Goal: Contribute content: Add original content to the website for others to see

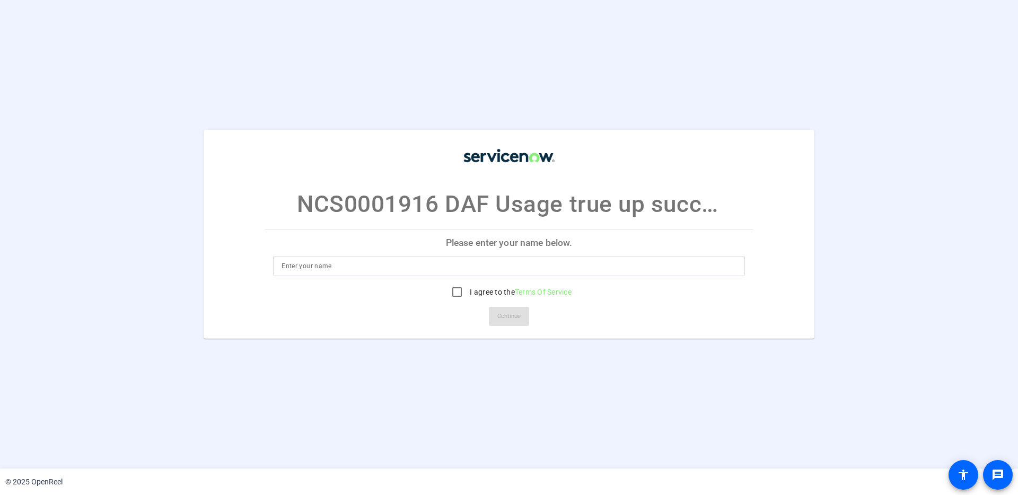
click at [415, 263] on input at bounding box center [509, 266] width 455 height 13
type input "[PERSON_NAME]"
click at [452, 289] on input "I agree to the Terms Of Service" at bounding box center [456, 292] width 21 height 21
checkbox input "true"
click at [519, 320] on span "Continue" at bounding box center [508, 317] width 23 height 16
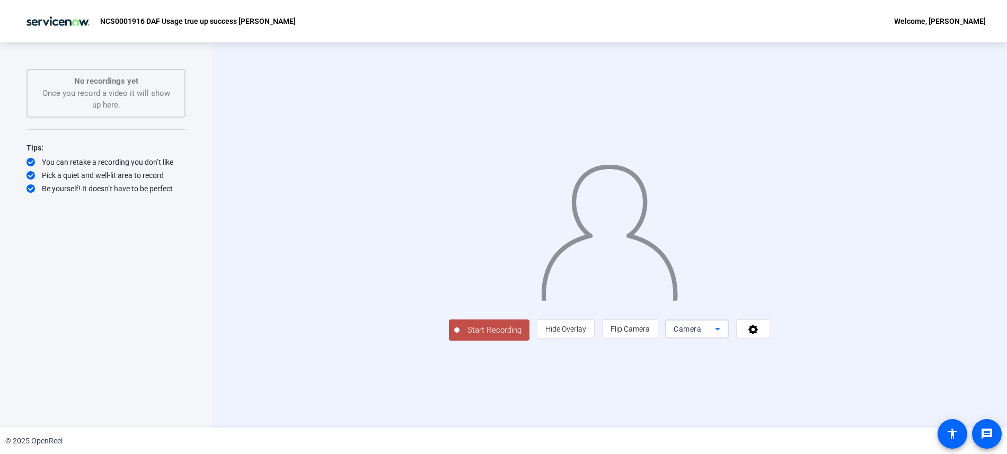
click at [724, 336] on icon at bounding box center [718, 329] width 13 height 13
click at [885, 399] on div at bounding box center [503, 227] width 1007 height 454
click at [760, 335] on icon at bounding box center [754, 329] width 12 height 11
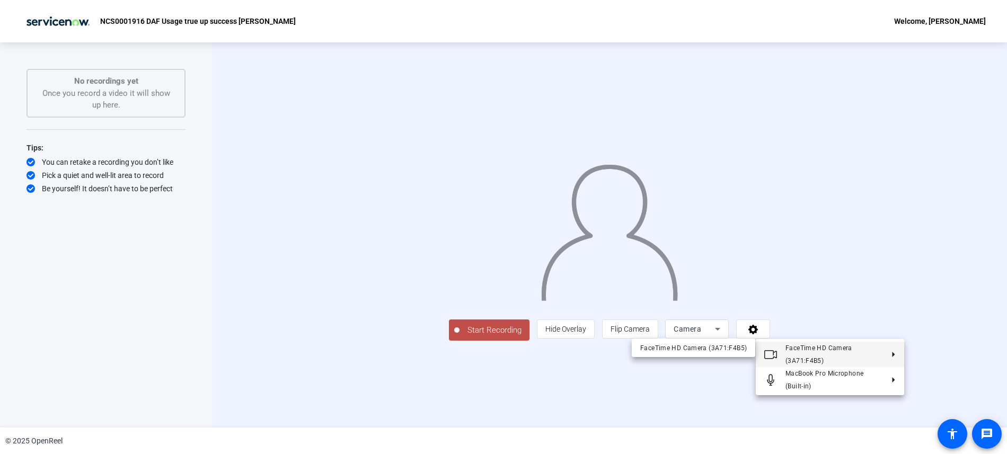
click at [694, 398] on div at bounding box center [503, 227] width 1007 height 454
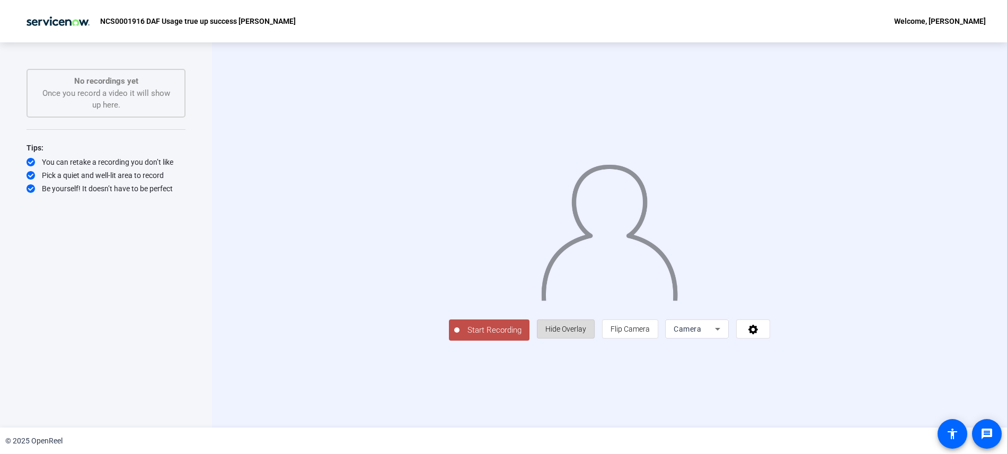
click at [586, 334] on span "Hide Overlay" at bounding box center [566, 329] width 41 height 8
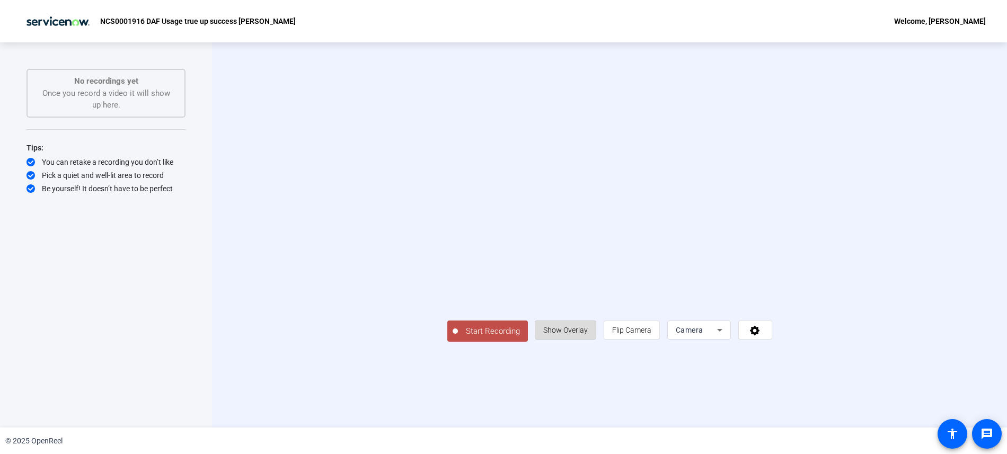
click at [588, 335] on span "Show Overlay" at bounding box center [565, 330] width 45 height 8
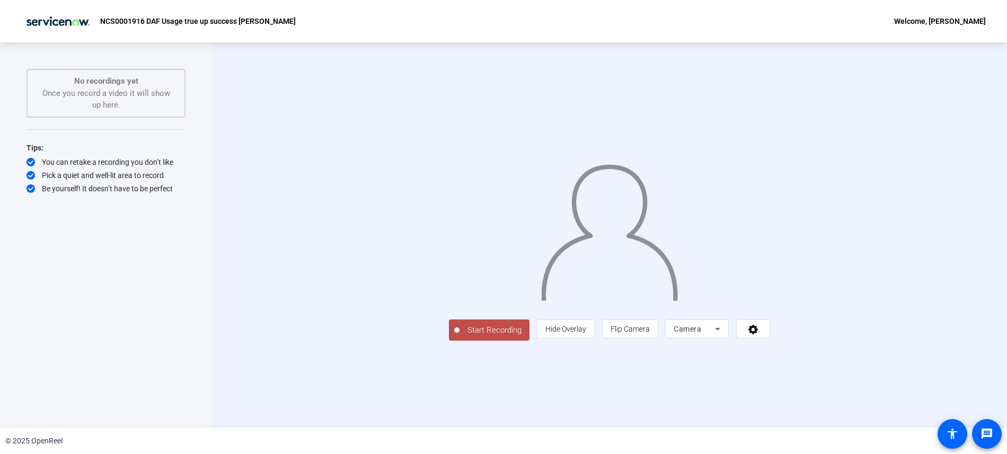
click at [724, 336] on icon at bounding box center [718, 329] width 13 height 13
click at [603, 402] on div at bounding box center [503, 227] width 1007 height 454
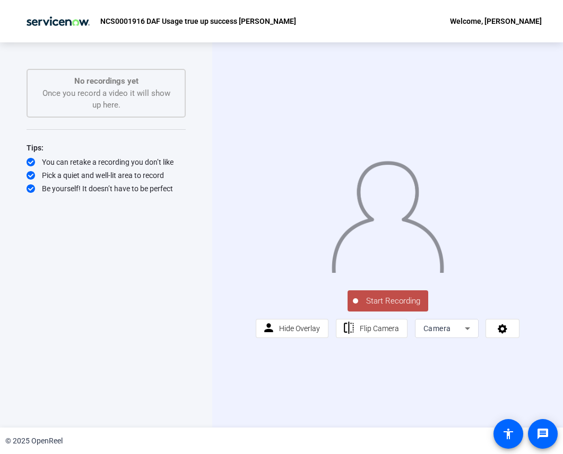
click at [384, 308] on span "Start Recording" at bounding box center [393, 301] width 70 height 12
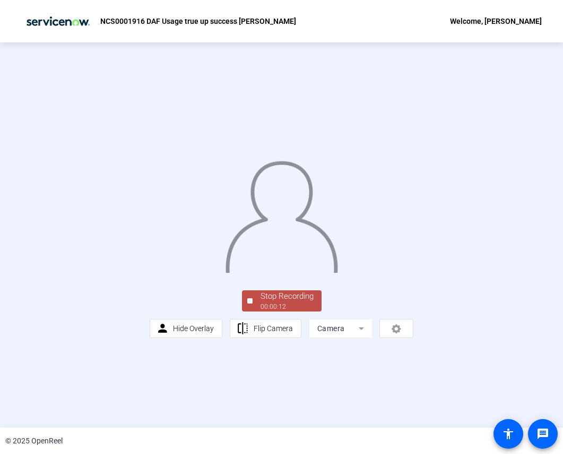
click at [276, 303] on div "Stop Recording" at bounding box center [286, 297] width 53 height 12
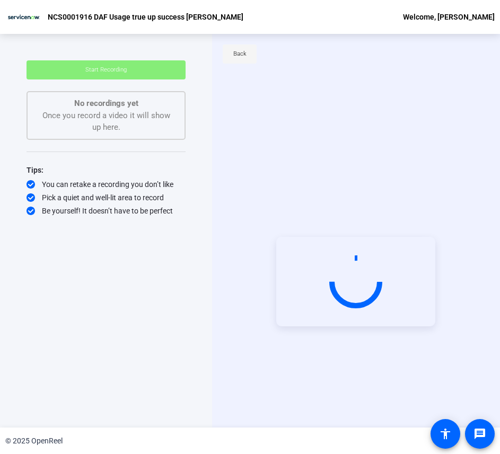
click at [237, 53] on span "Back" at bounding box center [239, 54] width 13 height 16
click at [326, 237] on video at bounding box center [355, 282] width 159 height 90
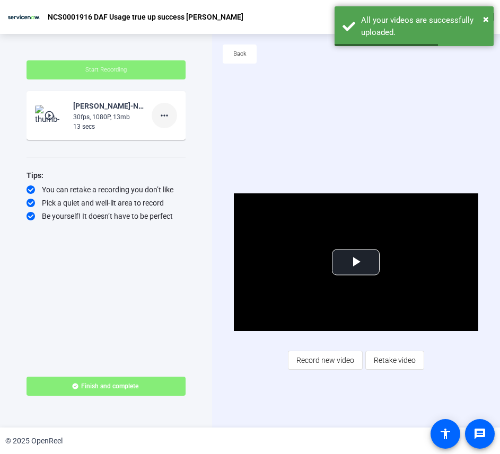
click at [166, 110] on mat-icon "more_horiz" at bounding box center [164, 115] width 13 height 13
click at [190, 140] on span "Delete clip" at bounding box center [181, 137] width 42 height 13
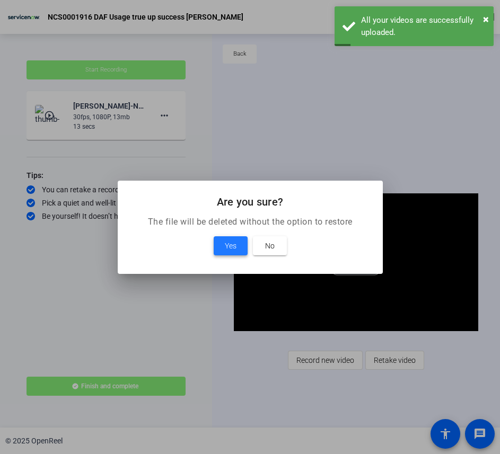
click at [230, 244] on span "Yes" at bounding box center [231, 246] width 12 height 13
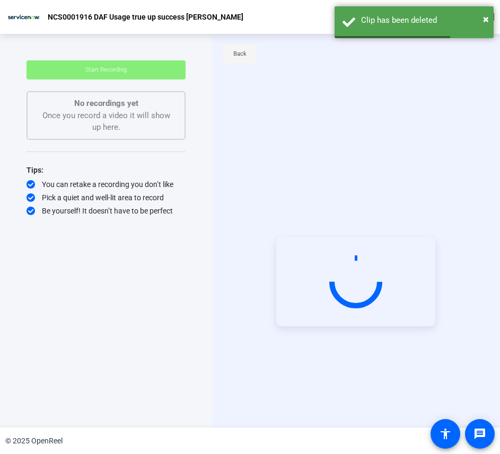
click at [239, 57] on span "Back" at bounding box center [239, 54] width 13 height 16
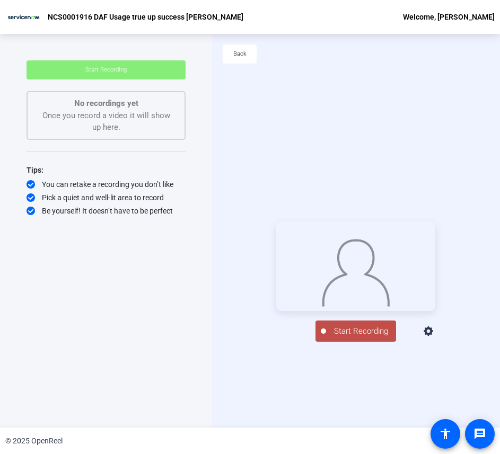
click at [358, 338] on span "Start Recording" at bounding box center [361, 332] width 70 height 12
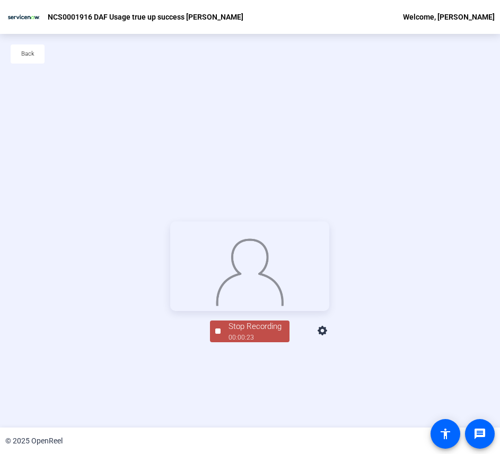
click at [253, 333] on div "Stop Recording" at bounding box center [255, 327] width 53 height 12
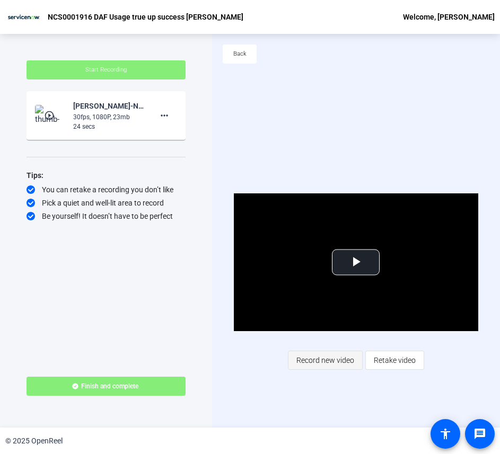
click at [330, 364] on span "Record new video" at bounding box center [325, 360] width 58 height 20
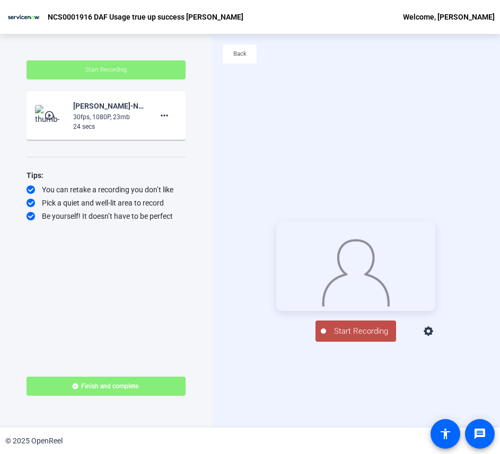
click at [372, 338] on span "Start Recording" at bounding box center [361, 332] width 70 height 12
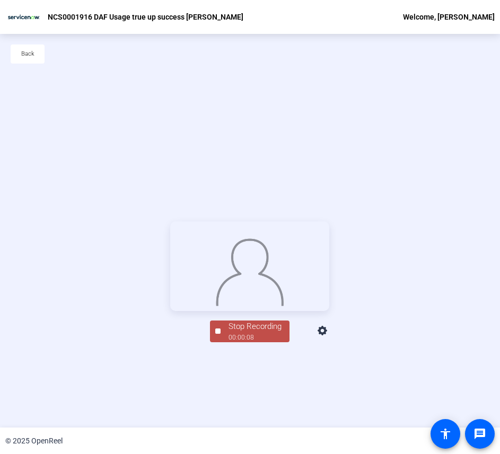
click at [238, 343] on div "00:00:08" at bounding box center [255, 338] width 53 height 10
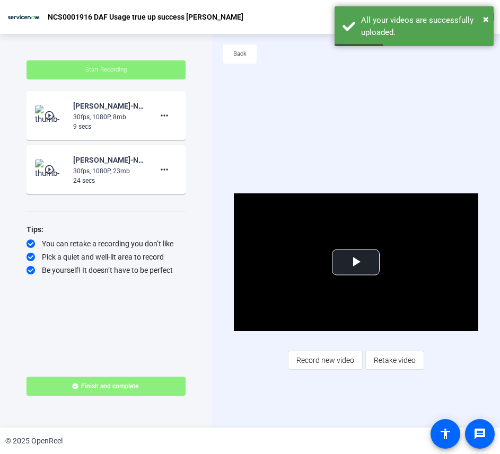
click at [143, 387] on span at bounding box center [106, 386] width 159 height 25
